Goal: Use online tool/utility: Utilize a website feature to perform a specific function

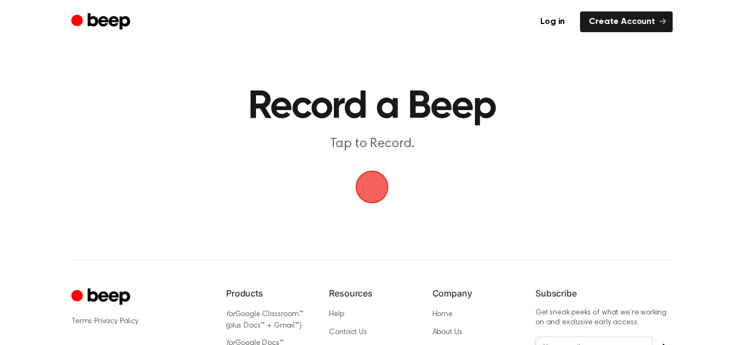
click at [378, 185] on span "button" at bounding box center [372, 187] width 30 height 30
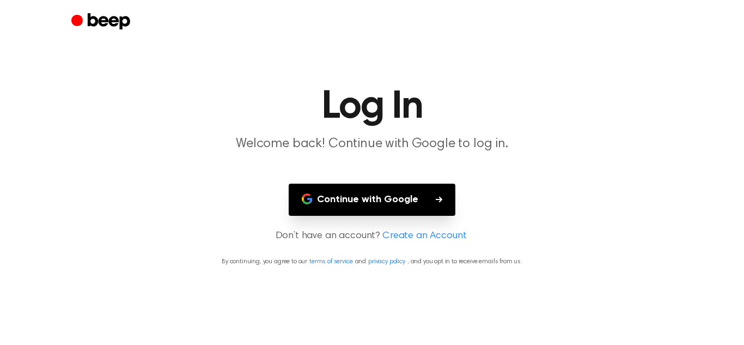
click at [363, 195] on button "Continue with Google" at bounding box center [372, 199] width 167 height 32
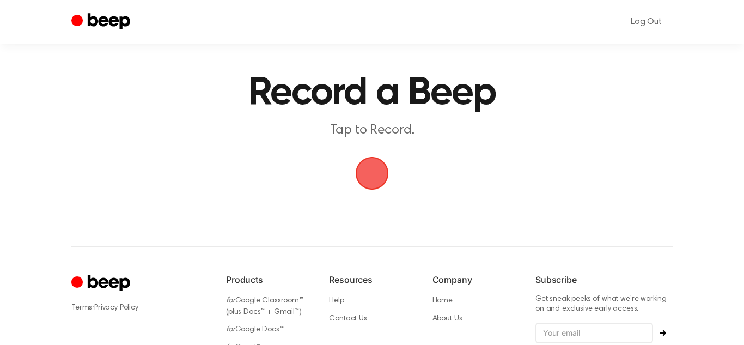
scroll to position [13, 0]
click at [384, 173] on span "button" at bounding box center [372, 173] width 30 height 30
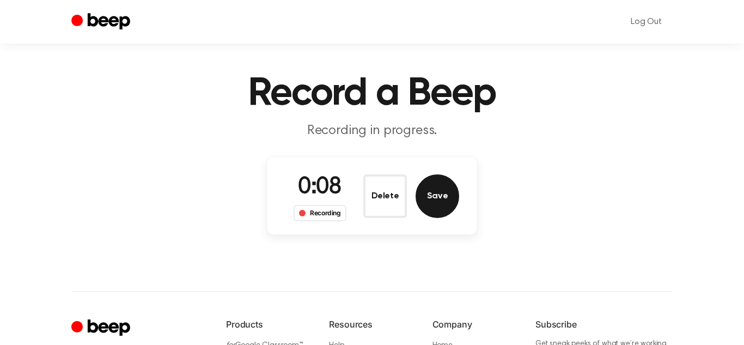
click at [448, 200] on button "Save" at bounding box center [437, 196] width 44 height 44
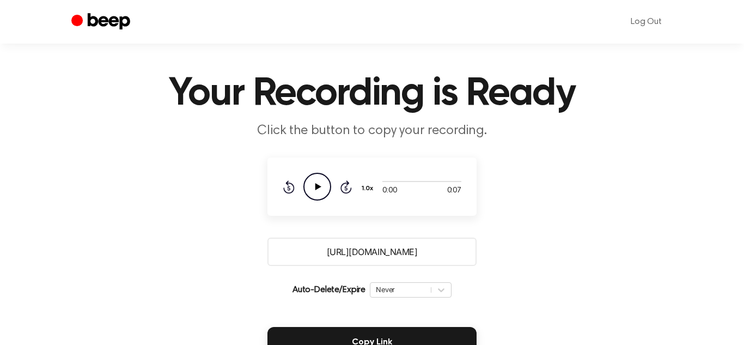
click at [320, 193] on icon "Play Audio" at bounding box center [317, 187] width 28 height 28
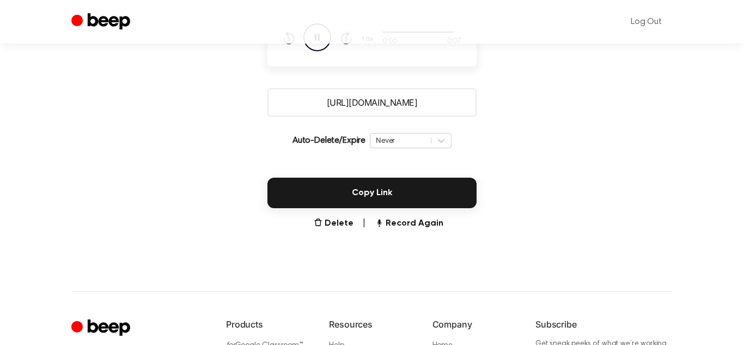
scroll to position [158, 0]
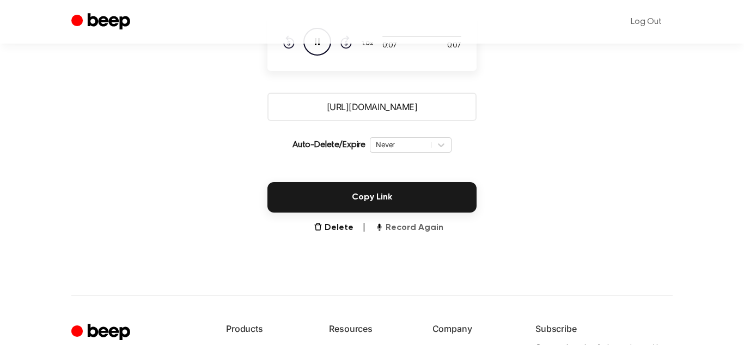
click at [426, 227] on button "Record Again" at bounding box center [409, 227] width 69 height 13
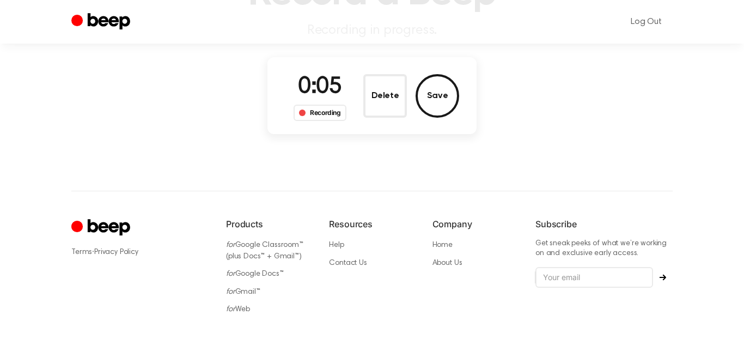
scroll to position [105, 0]
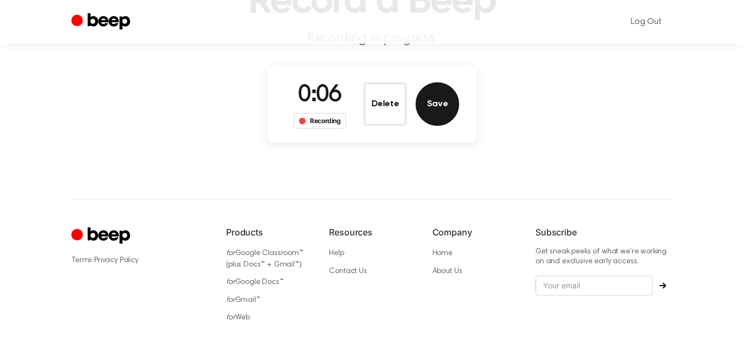
click at [448, 104] on button "Save" at bounding box center [437, 104] width 44 height 44
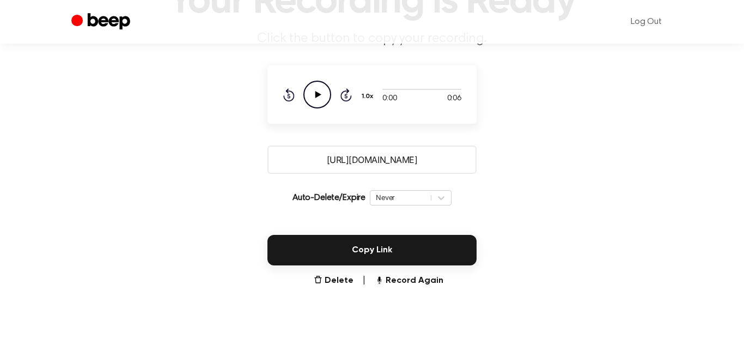
click at [314, 100] on icon "Play Audio" at bounding box center [317, 95] width 28 height 28
click at [314, 100] on icon "Pause Audio" at bounding box center [317, 95] width 28 height 28
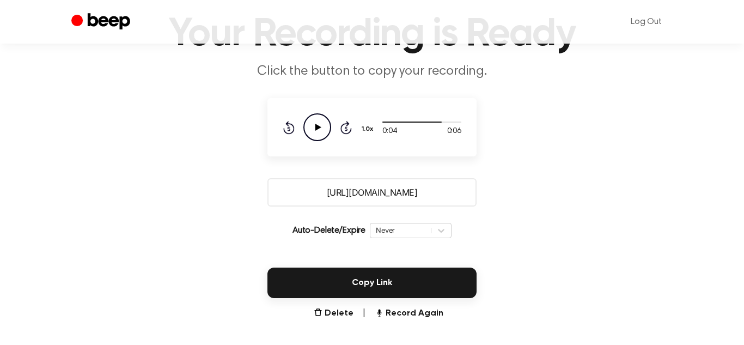
scroll to position [69, 0]
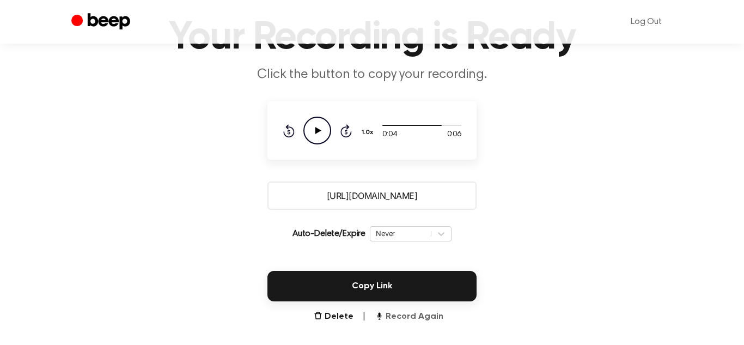
click at [418, 320] on button "Record Again" at bounding box center [409, 316] width 69 height 13
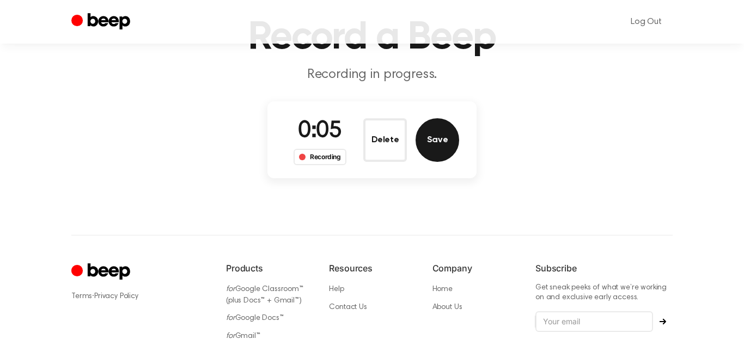
click at [439, 123] on button "Save" at bounding box center [437, 140] width 44 height 44
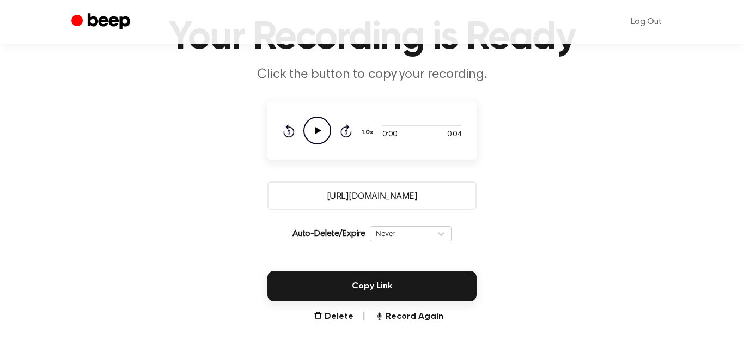
click at [307, 138] on icon "Play Audio" at bounding box center [317, 131] width 28 height 28
click at [307, 138] on icon "Pause Audio" at bounding box center [317, 131] width 28 height 28
click at [393, 313] on button "Record Again" at bounding box center [409, 316] width 69 height 13
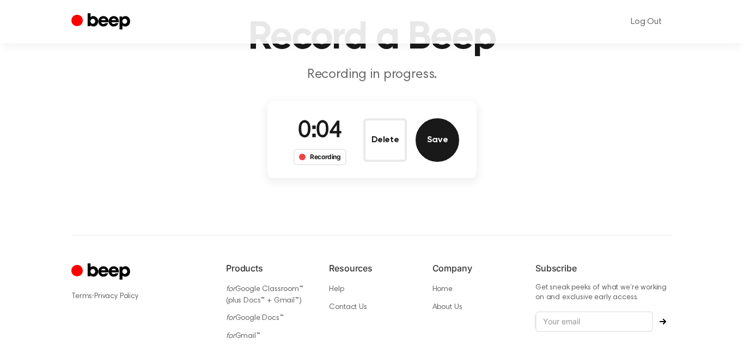
click at [432, 143] on button "Save" at bounding box center [437, 140] width 44 height 44
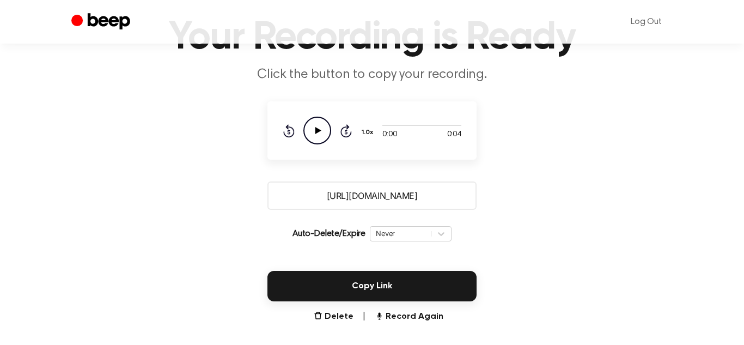
click at [321, 127] on icon "Play Audio" at bounding box center [317, 131] width 28 height 28
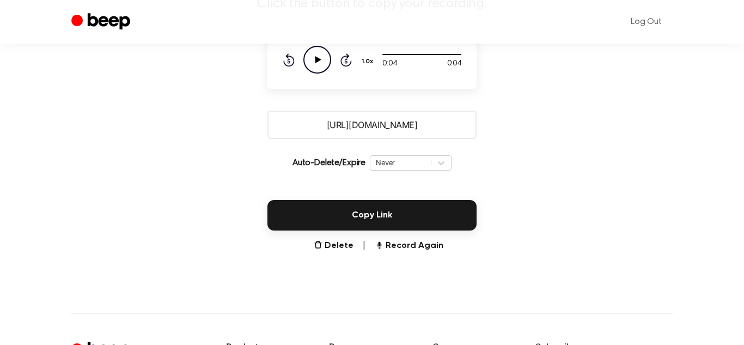
scroll to position [140, 0]
click at [441, 164] on icon at bounding box center [441, 163] width 7 height 4
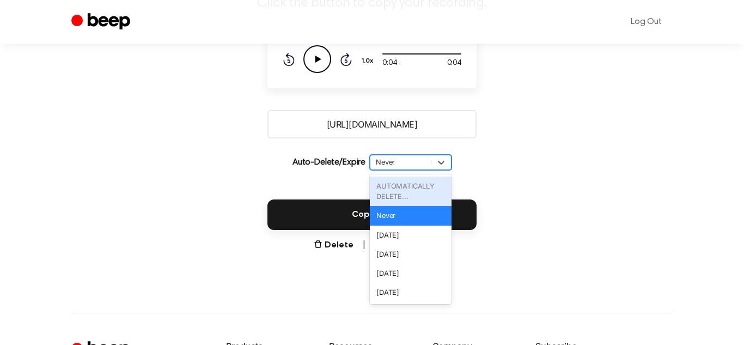
click at [537, 146] on main "Your Recording is Ready Click the button to copy your recording. 0:04 0:04 Your…" at bounding box center [372, 60] width 744 height 401
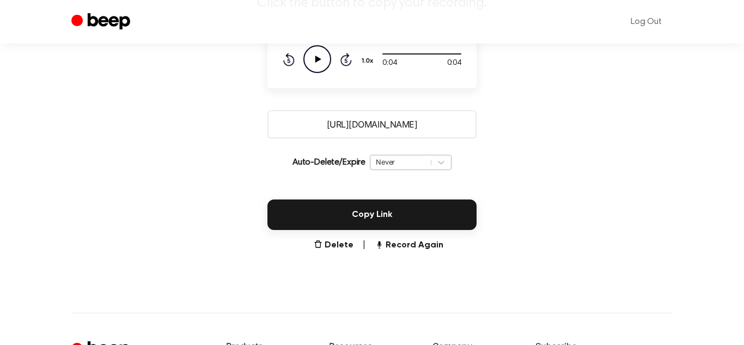
click at [441, 156] on div at bounding box center [441, 162] width 20 height 14
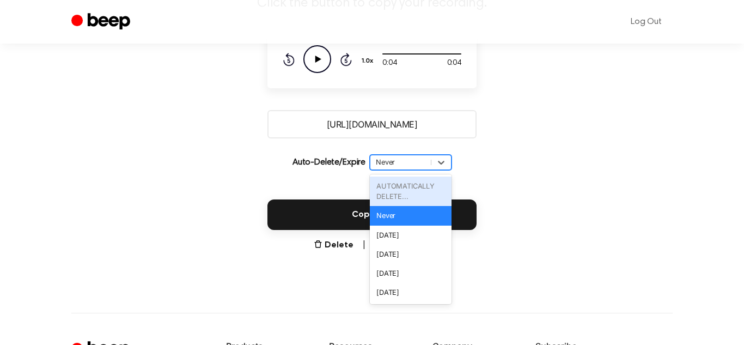
click at [538, 161] on main "Your Recording is Ready Click the button to copy your recording. 0:04 0:04 Your…" at bounding box center [372, 60] width 744 height 401
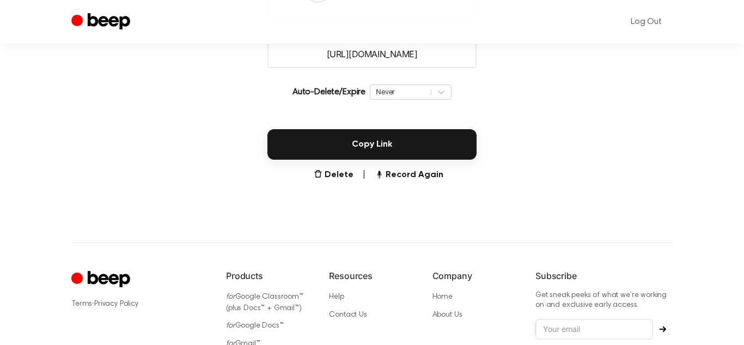
scroll to position [209, 0]
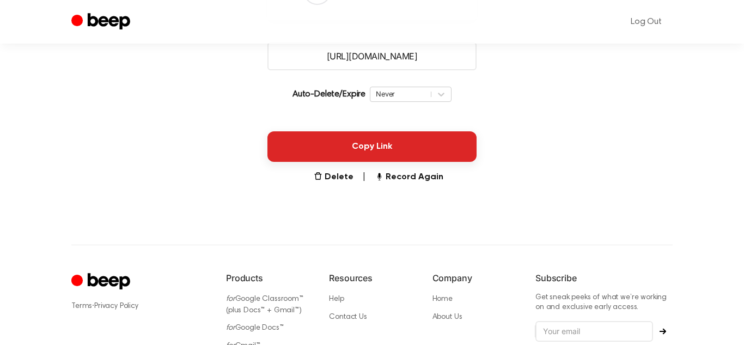
click at [295, 138] on button "Copy Link" at bounding box center [371, 146] width 209 height 30
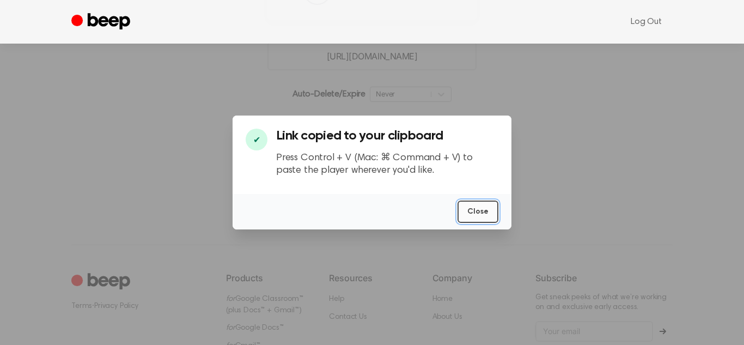
click at [470, 213] on button "Close" at bounding box center [477, 211] width 41 height 22
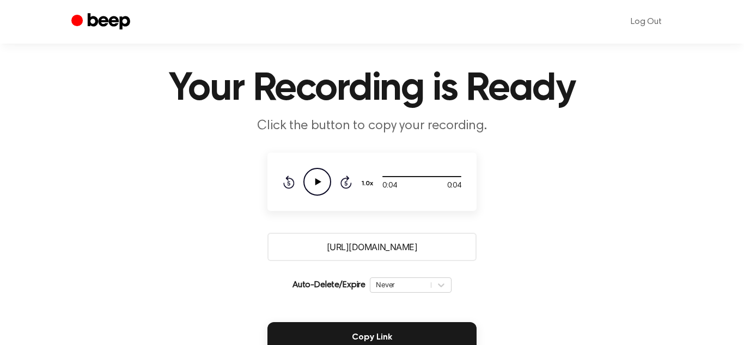
scroll to position [25, 0]
